Goal: Task Accomplishment & Management: Manage account settings

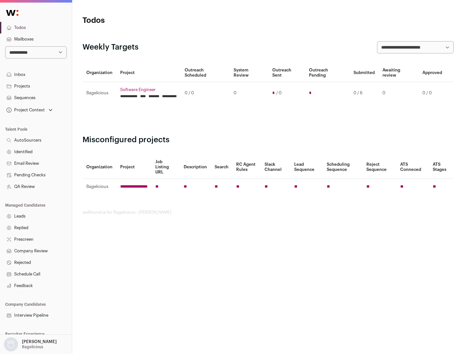
click at [36, 86] on link "Projects" at bounding box center [36, 87] width 72 height 12
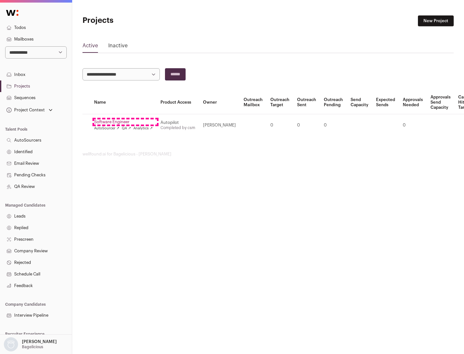
click at [125, 122] on link "Software Engineer" at bounding box center [123, 122] width 59 height 5
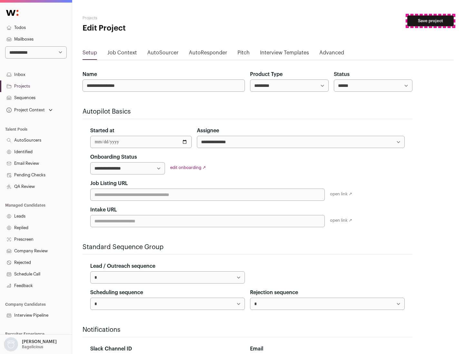
click at [430, 21] on button "Save project" at bounding box center [430, 20] width 46 height 11
